Goal: Task Accomplishment & Management: Use online tool/utility

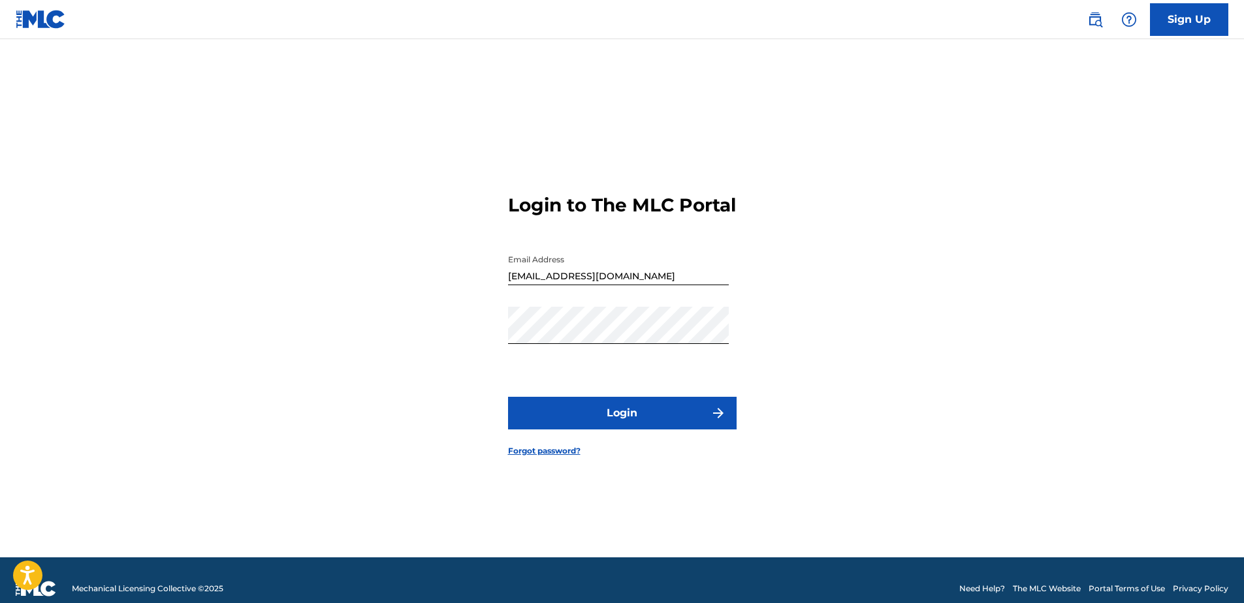
click at [610, 416] on button "Login" at bounding box center [622, 413] width 229 height 33
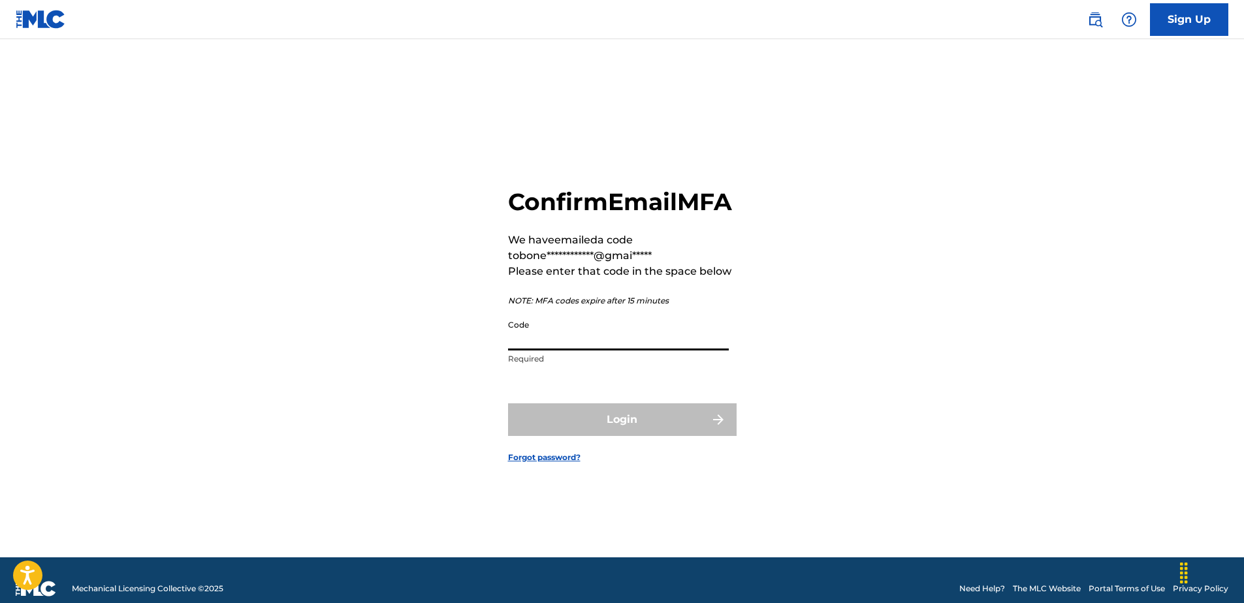
click at [535, 351] on input "Code" at bounding box center [618, 331] width 221 height 37
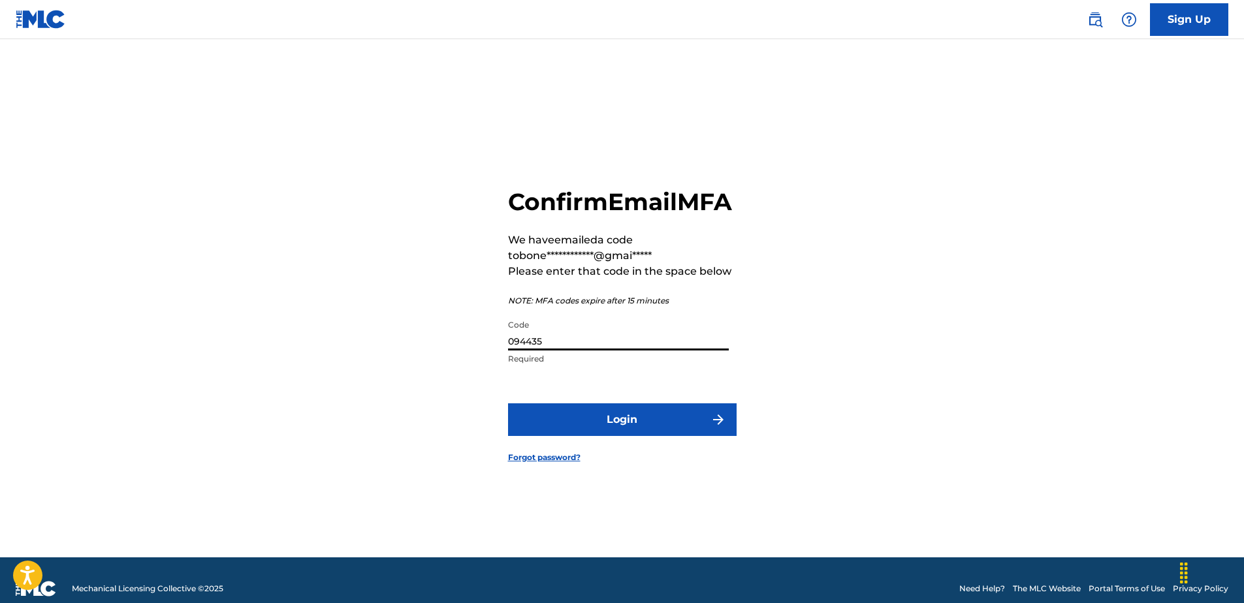
type input "094435"
click at [635, 424] on button "Login" at bounding box center [622, 420] width 229 height 33
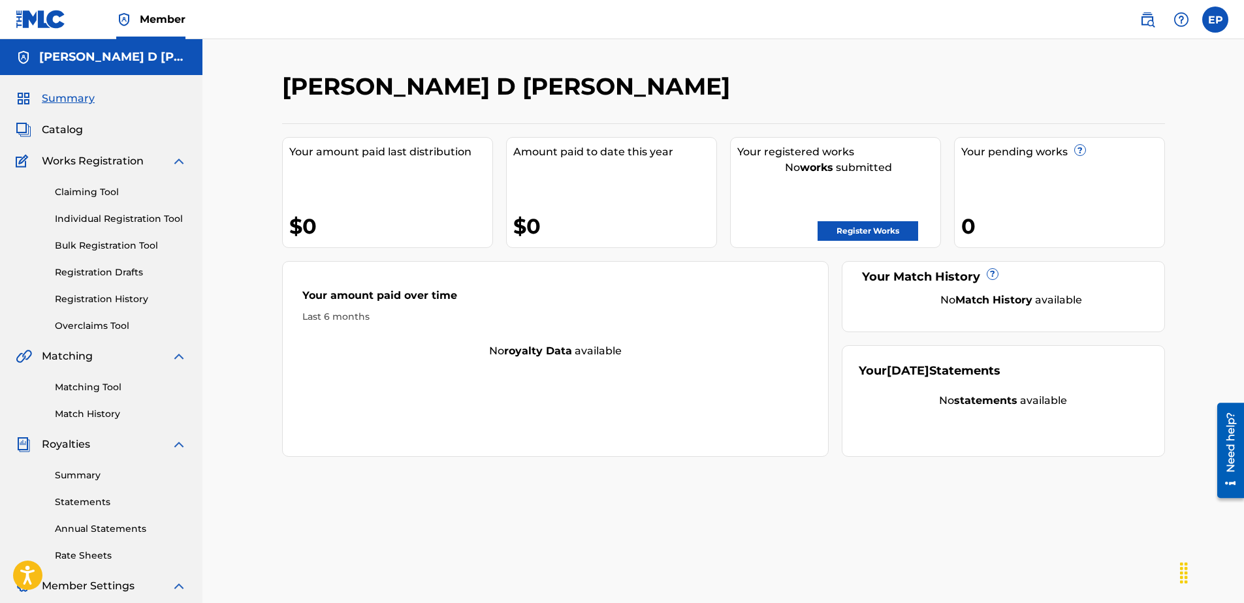
click at [163, 14] on span "Member" at bounding box center [163, 19] width 46 height 15
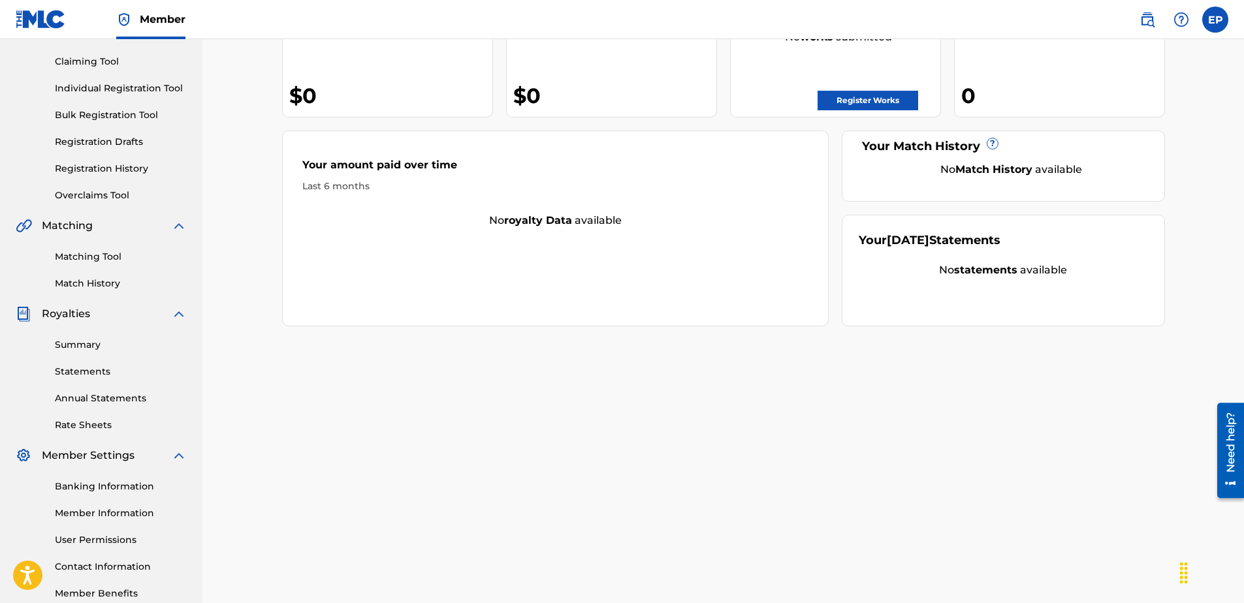
scroll to position [10, 0]
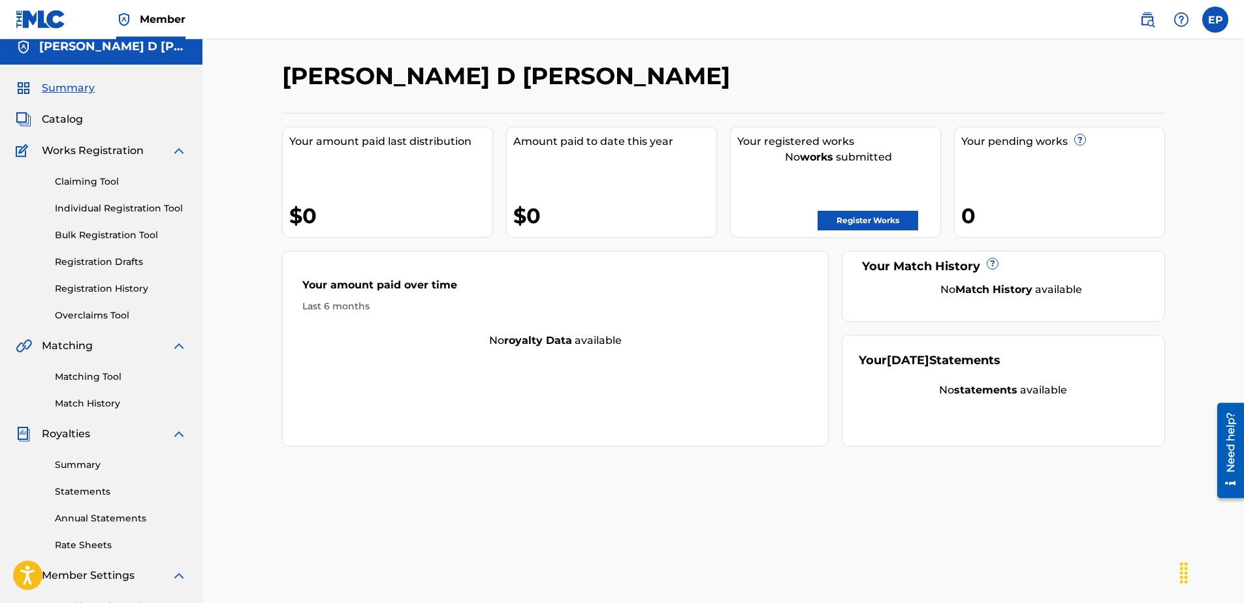
click at [78, 83] on span "Summary" at bounding box center [68, 88] width 53 height 16
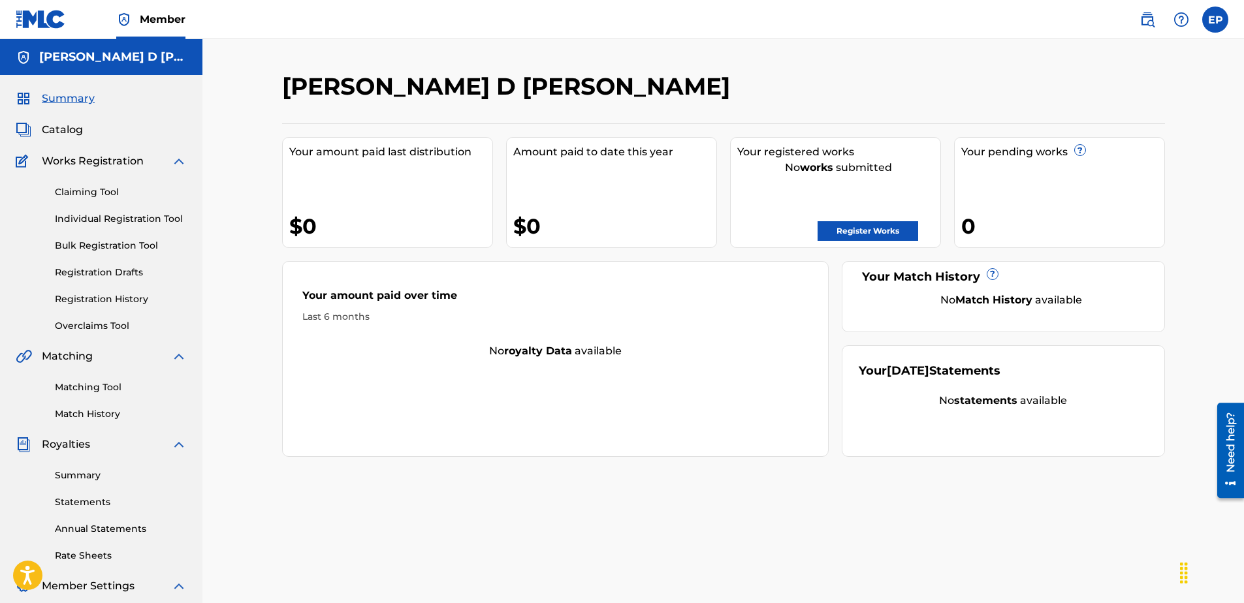
click at [102, 195] on link "Claiming Tool" at bounding box center [121, 192] width 132 height 14
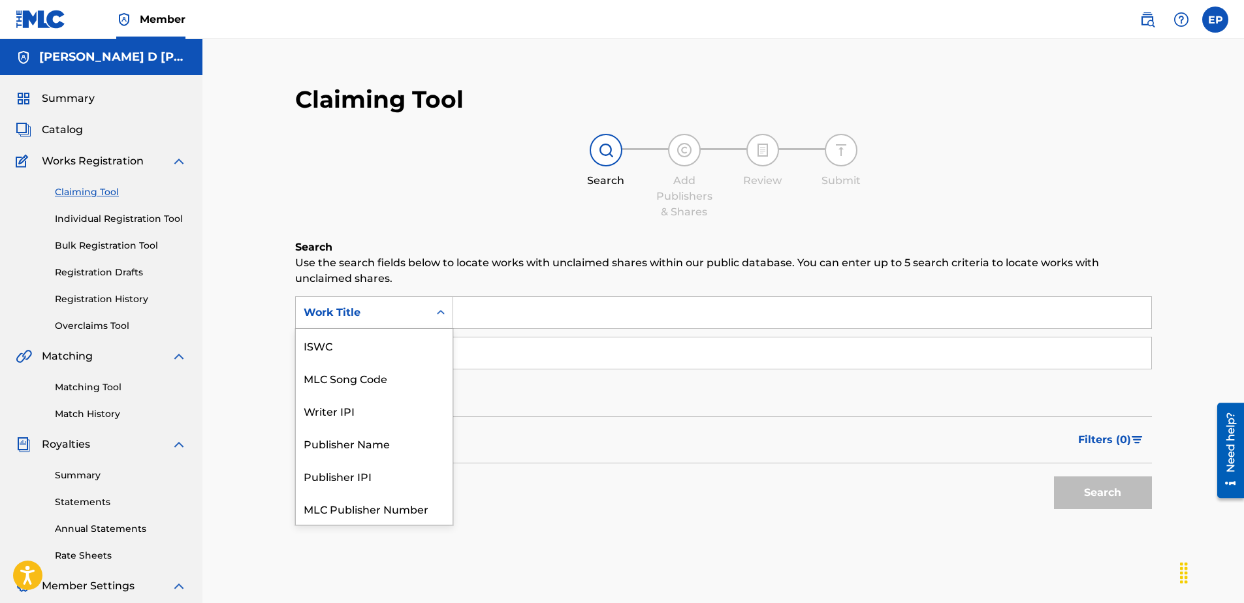
click at [443, 307] on icon "Search Form" at bounding box center [440, 312] width 13 height 13
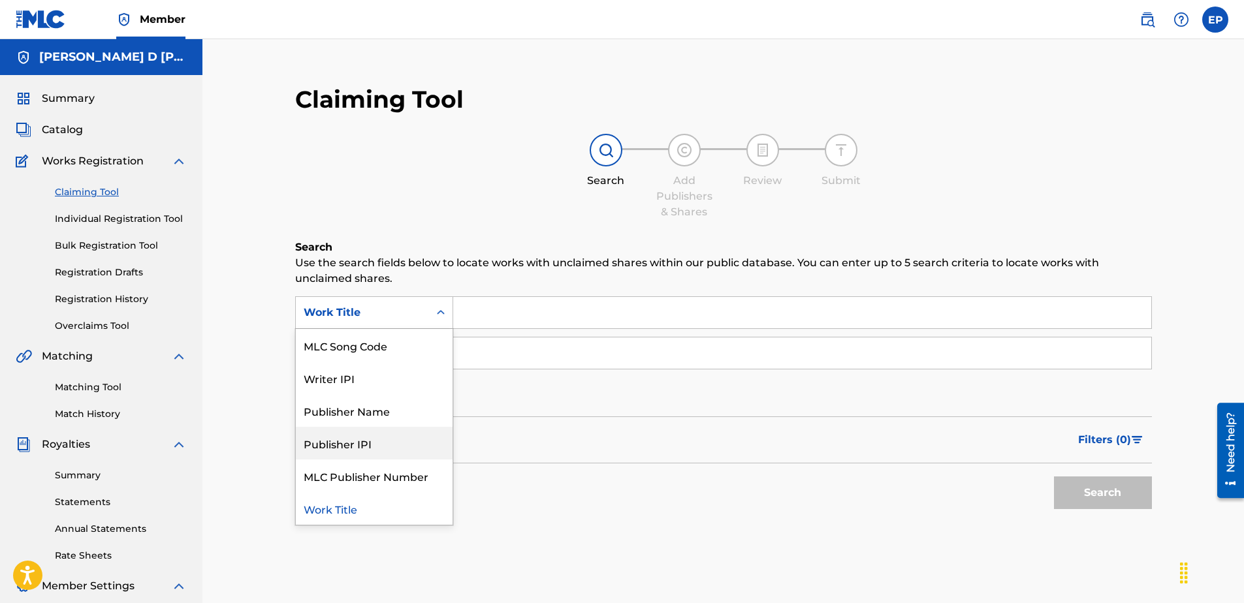
click at [355, 445] on div "Publisher IPI" at bounding box center [374, 443] width 157 height 33
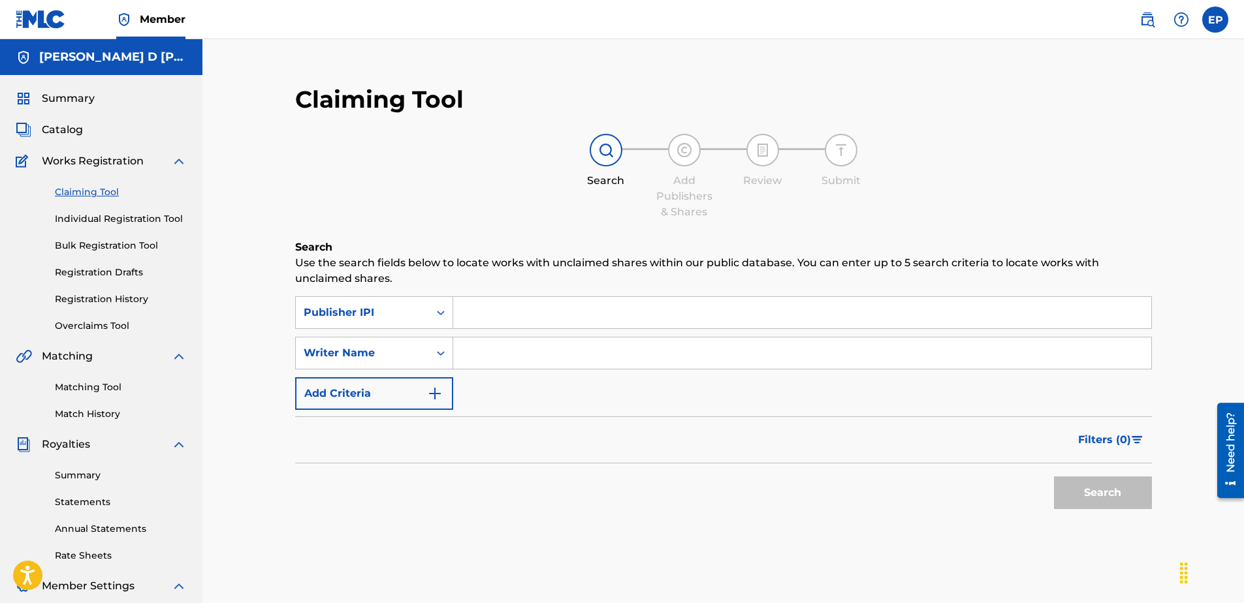
click at [516, 313] on input "Search Form" at bounding box center [802, 312] width 698 height 31
type input "bone grissle music"
click at [1126, 498] on button "Search" at bounding box center [1103, 493] width 98 height 33
click at [120, 208] on div "Claiming Tool Individual Registration Tool Bulk Registration Tool Registration …" at bounding box center [101, 251] width 171 height 164
click at [117, 217] on link "Individual Registration Tool" at bounding box center [121, 219] width 132 height 14
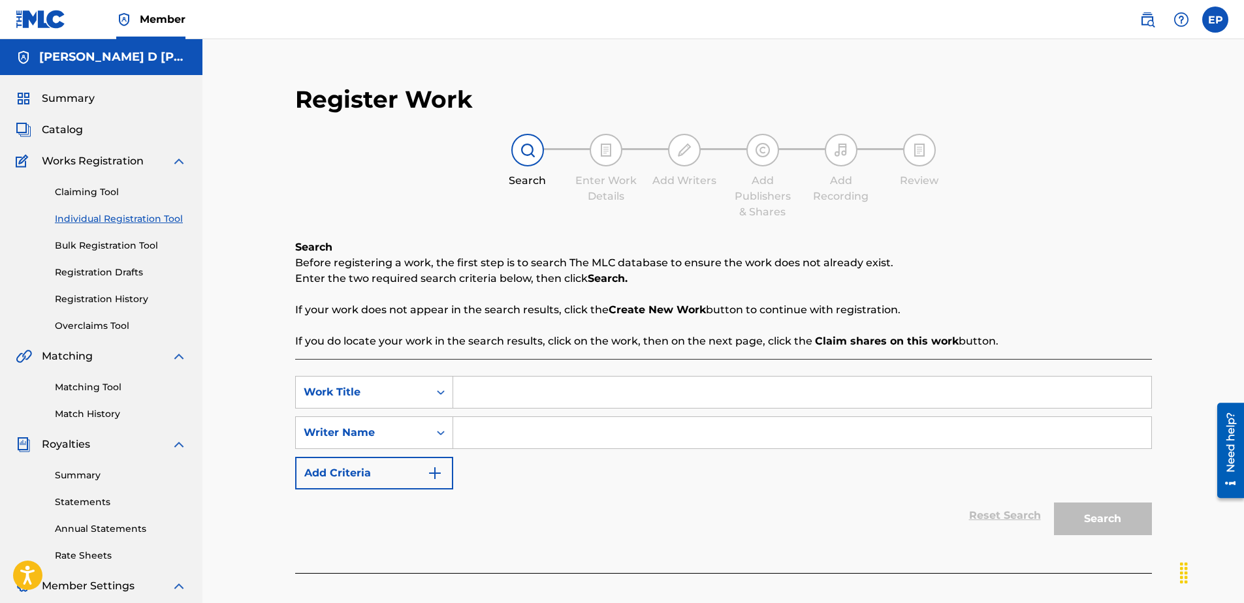
click at [58, 120] on div "Summary Catalog Works Registration Claiming Tool Individual Registration Tool B…" at bounding box center [101, 411] width 202 height 672
click at [61, 135] on span "Catalog" at bounding box center [62, 130] width 41 height 16
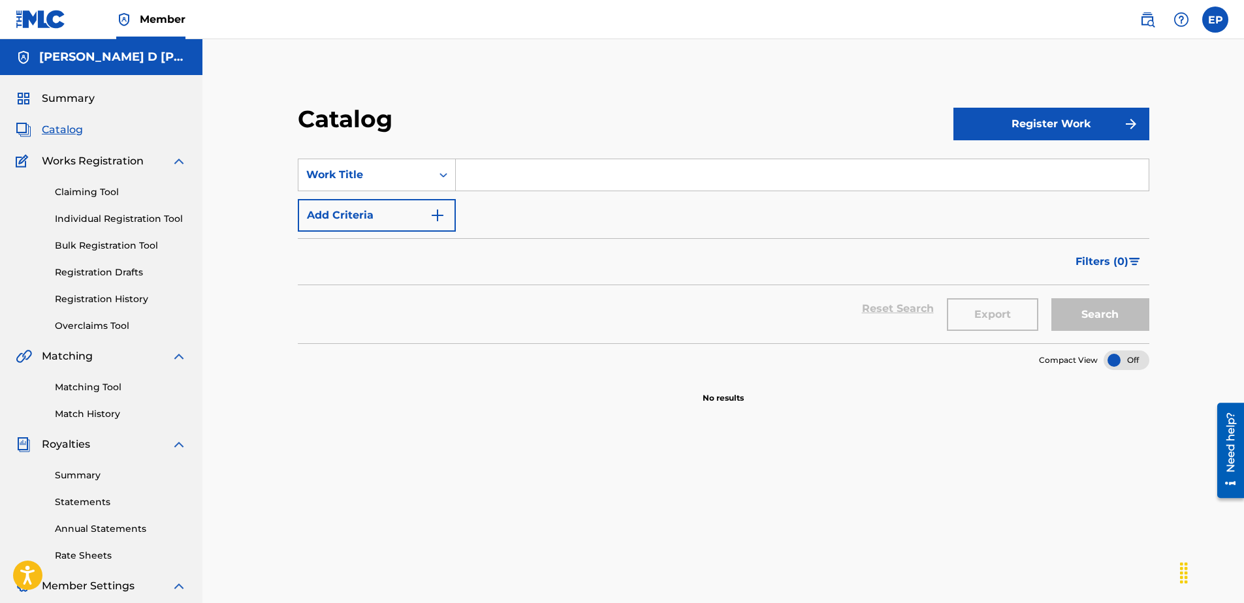
click at [1068, 113] on button "Register Work" at bounding box center [1051, 124] width 196 height 33
click at [685, 12] on nav "Member EP EP [PERSON_NAME] [PERSON_NAME][EMAIL_ADDRESS][DOMAIN_NAME] Profile Lo…" at bounding box center [622, 19] width 1244 height 39
click at [818, 54] on div "Catalog Register Work Individual By File Upload SearchWithCriteriaca09c6db-1618…" at bounding box center [722, 393] width 1041 height 708
